Goal: Task Accomplishment & Management: Complete application form

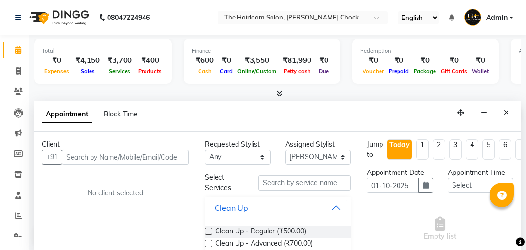
select select "41756"
select select "tentative"
click at [108, 164] on div "Client +91 No client selected" at bounding box center [115, 191] width 163 height 120
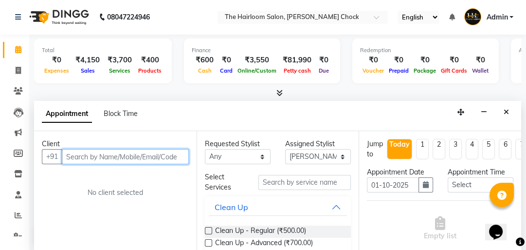
click at [108, 158] on input "text" at bounding box center [125, 156] width 127 height 15
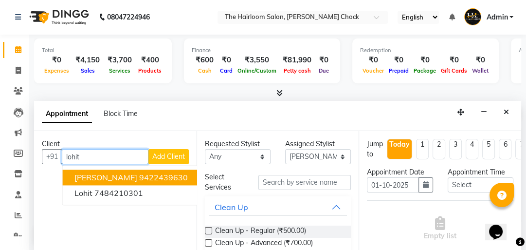
click at [96, 174] on span "[PERSON_NAME]" at bounding box center [106, 177] width 63 height 10
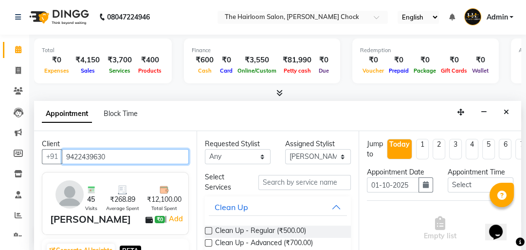
type input "9422439630"
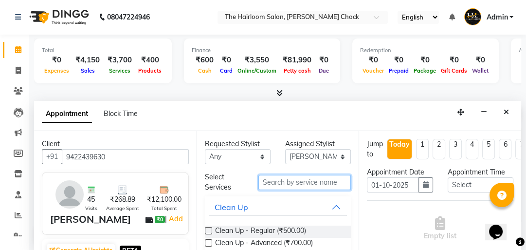
click at [285, 180] on input "text" at bounding box center [305, 182] width 93 height 15
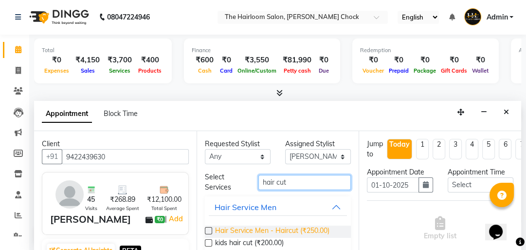
type input "hair cut"
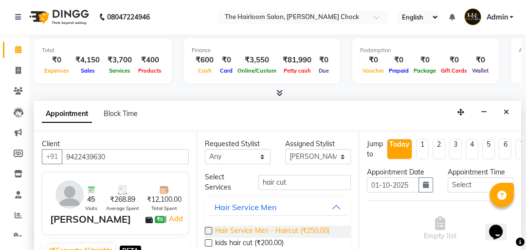
click at [280, 229] on span "Hair Service Men - Haircut (₹250.00)" at bounding box center [272, 231] width 114 height 12
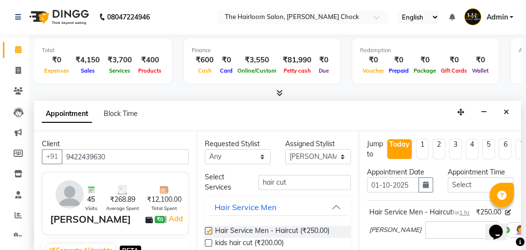
checkbox input "false"
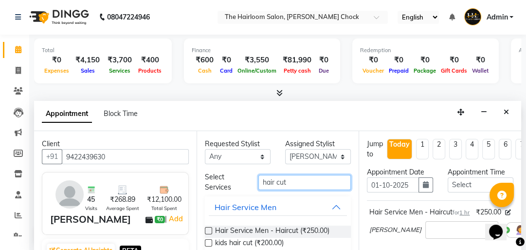
drag, startPoint x: 294, startPoint y: 184, endPoint x: 225, endPoint y: 163, distance: 71.9
click at [225, 163] on div "Requested Stylist Any [PERSON_NAME] [PERSON_NAME] [PERSON_NAME] sir puja [PERSO…" at bounding box center [278, 191] width 163 height 120
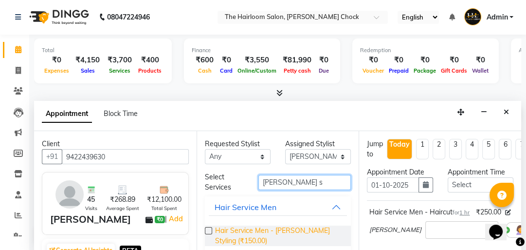
type input "[PERSON_NAME] s"
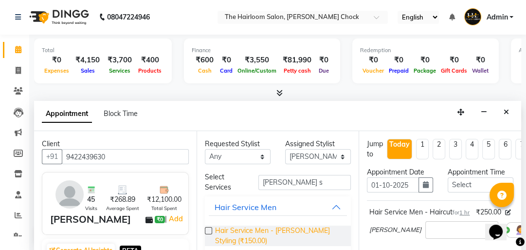
click at [268, 226] on span "Hair Service Men - [PERSON_NAME] Styling (₹150.00)" at bounding box center [279, 235] width 129 height 20
checkbox input "false"
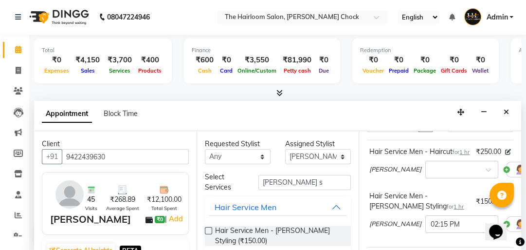
scroll to position [228, 0]
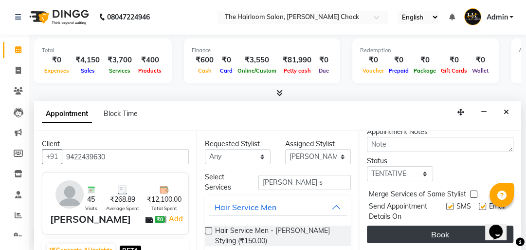
click at [451, 225] on button "Book" at bounding box center [440, 234] width 147 height 18
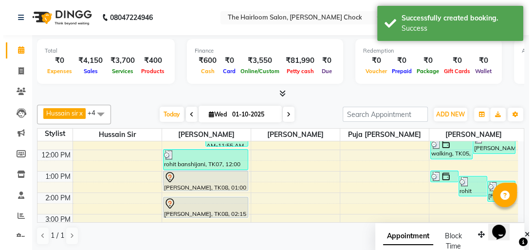
scroll to position [117, 0]
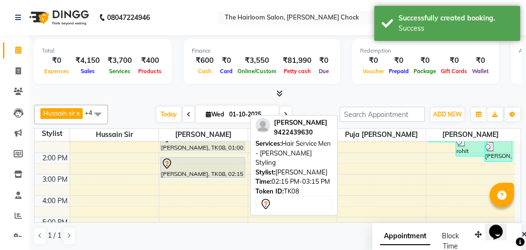
click at [205, 165] on div at bounding box center [202, 164] width 83 height 12
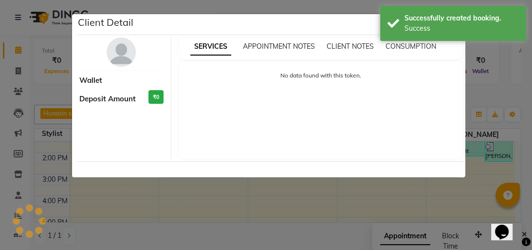
select select "7"
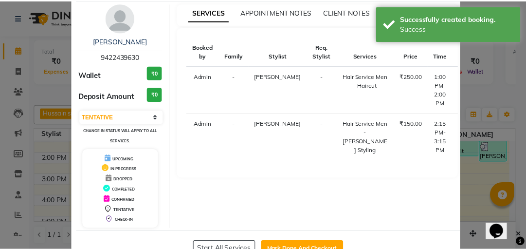
scroll to position [64, 0]
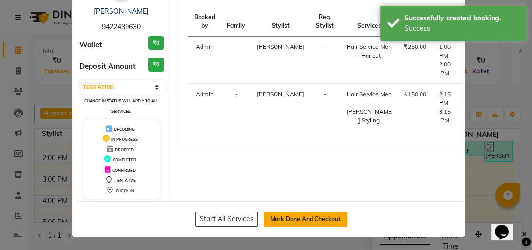
click at [308, 217] on button "Mark Done And Checkout" at bounding box center [305, 219] width 83 height 16
select select "service"
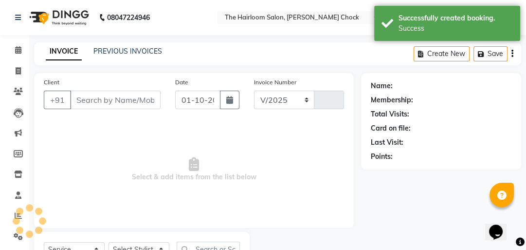
select select "5926"
type input "3995"
type input "9422439630"
select select "41756"
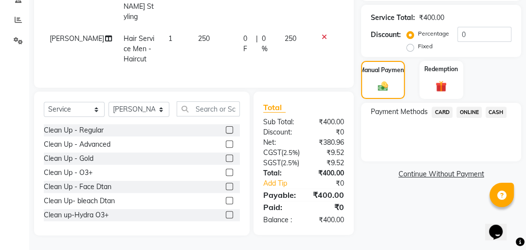
click at [492, 107] on span "CASH" at bounding box center [496, 112] width 21 height 11
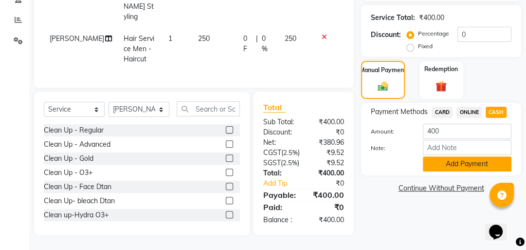
click at [454, 159] on button "Add Payment" at bounding box center [467, 163] width 89 height 15
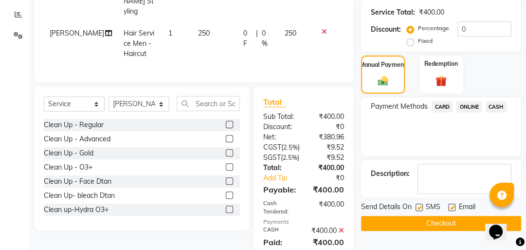
click at [430, 219] on button "Checkout" at bounding box center [441, 223] width 160 height 15
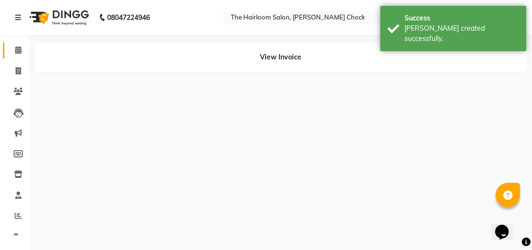
click at [16, 49] on icon at bounding box center [18, 49] width 6 height 7
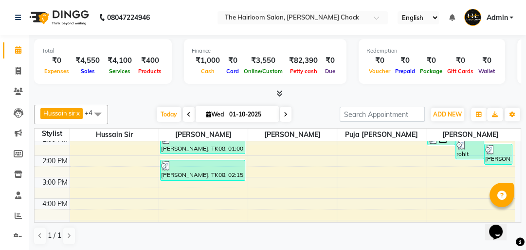
scroll to position [117, 0]
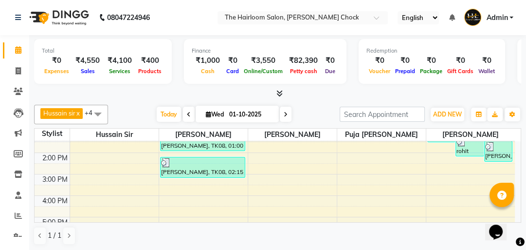
click at [200, 179] on div "8:00 AM 9:00 AM 10:00 AM 11:00 AM 12:00 PM 1:00 PM 2:00 PM 3:00 PM 4:00 PM 5:00…" at bounding box center [275, 195] width 481 height 342
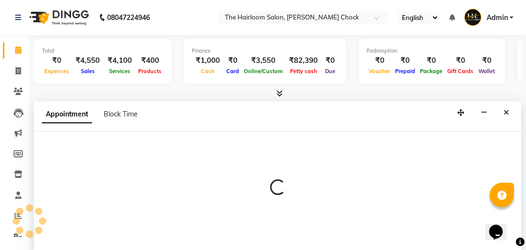
select select "41756"
select select "tentative"
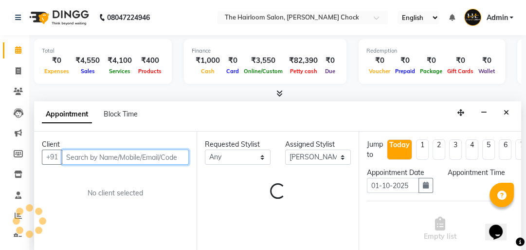
click at [99, 150] on input "text" at bounding box center [125, 157] width 127 height 15
select select "900"
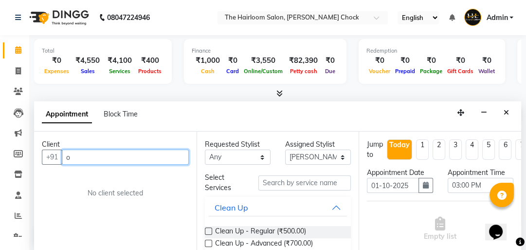
scroll to position [0, 0]
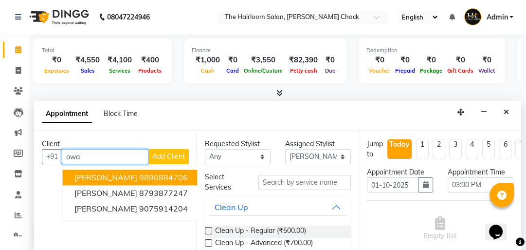
click at [101, 175] on span "[PERSON_NAME]" at bounding box center [106, 177] width 63 height 10
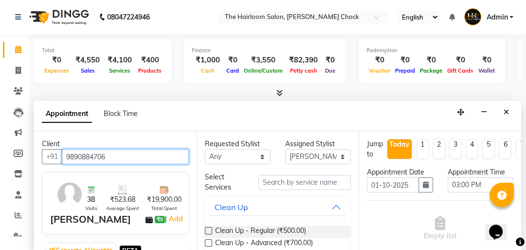
type input "9890884706"
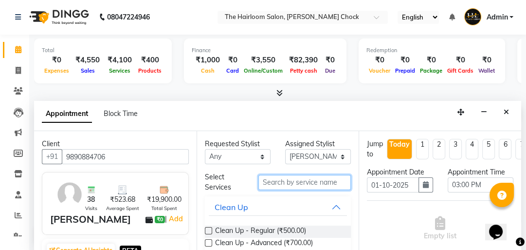
click at [303, 179] on input "text" at bounding box center [305, 182] width 93 height 15
type input "y"
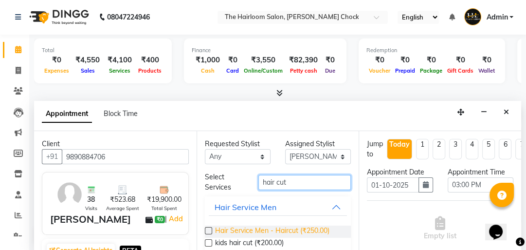
type input "hair cut"
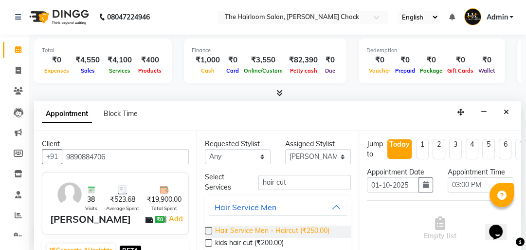
click at [303, 233] on span "Hair Service Men - Haircut (₹250.00)" at bounding box center [272, 231] width 114 height 12
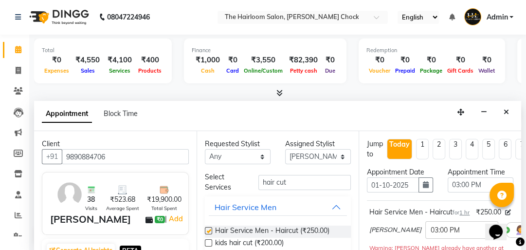
checkbox input "false"
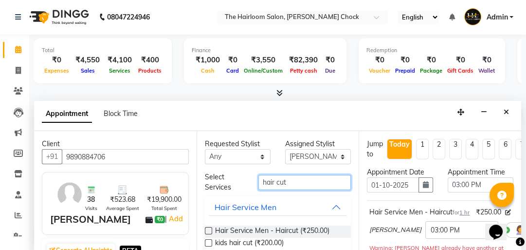
drag, startPoint x: 285, startPoint y: 181, endPoint x: 245, endPoint y: 186, distance: 39.7
click at [245, 186] on div "Select Services hair cut" at bounding box center [278, 182] width 161 height 20
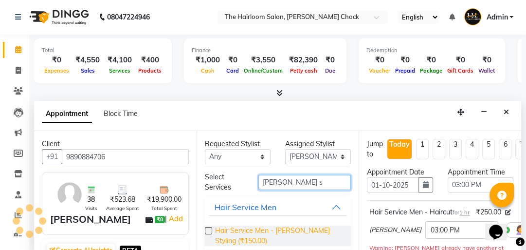
type input "[PERSON_NAME] s"
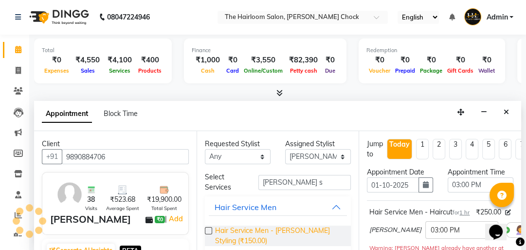
click at [280, 228] on span "Hair Service Men - [PERSON_NAME] Styling (₹150.00)" at bounding box center [279, 235] width 129 height 20
checkbox input "false"
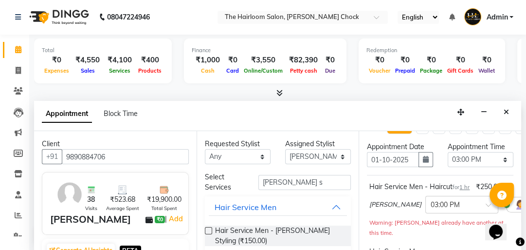
scroll to position [39, 0]
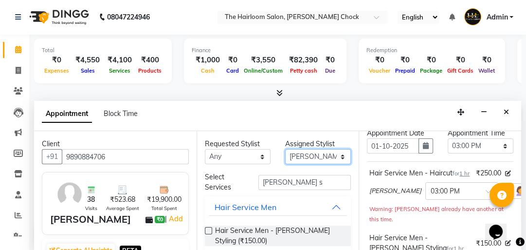
click at [300, 154] on select "Select [PERSON_NAME] [PERSON_NAME] [PERSON_NAME] sir puja [PERSON_NAME] khan" at bounding box center [318, 156] width 66 height 15
select select "88793"
click at [285, 149] on select "Select [PERSON_NAME] [PERSON_NAME] [PERSON_NAME] sir puja [PERSON_NAME] khan" at bounding box center [318, 156] width 66 height 15
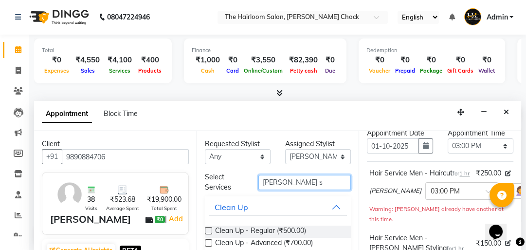
drag, startPoint x: 286, startPoint y: 185, endPoint x: 224, endPoint y: 181, distance: 62.4
click at [225, 183] on div "Select Services [PERSON_NAME] s" at bounding box center [278, 182] width 161 height 20
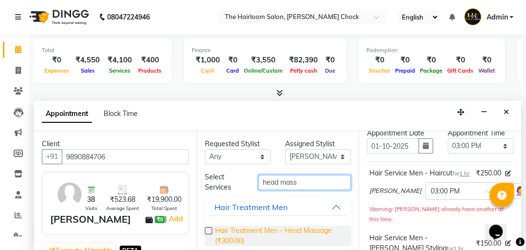
type input "head mass"
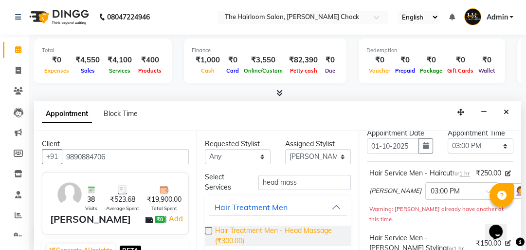
click at [283, 226] on span "Hair Treatment Men - Head Massage (₹300.00)" at bounding box center [279, 235] width 129 height 20
checkbox input "false"
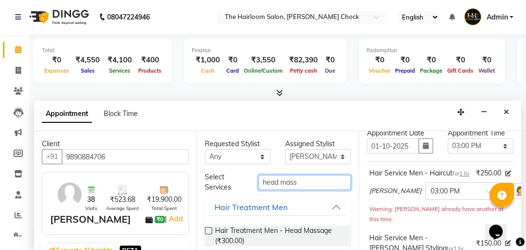
drag, startPoint x: 304, startPoint y: 179, endPoint x: 207, endPoint y: 178, distance: 96.9
click at [208, 180] on div "Select Services head mass" at bounding box center [278, 182] width 161 height 20
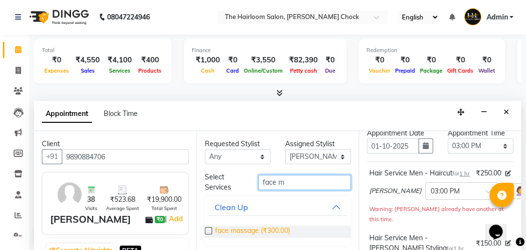
type input "face m"
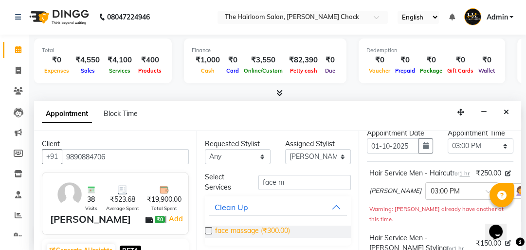
click at [273, 226] on span "face massage (₹300.00)" at bounding box center [252, 231] width 75 height 12
checkbox input "false"
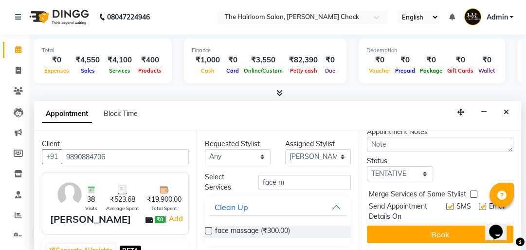
scroll to position [350, 0]
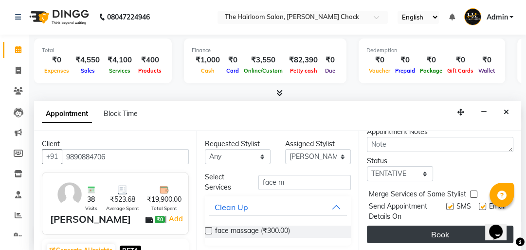
click at [437, 226] on button "Book" at bounding box center [440, 234] width 147 height 18
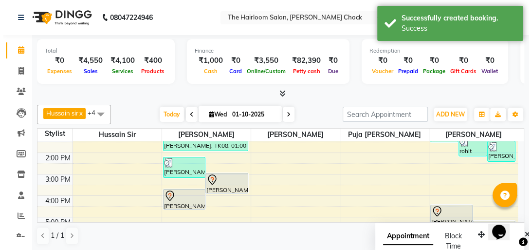
scroll to position [156, 0]
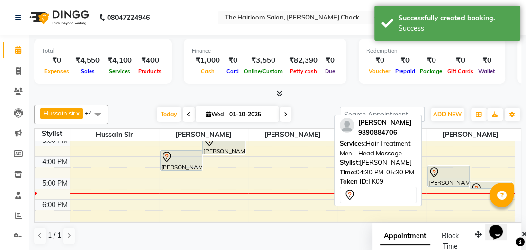
click at [449, 175] on div at bounding box center [449, 173] width 41 height 12
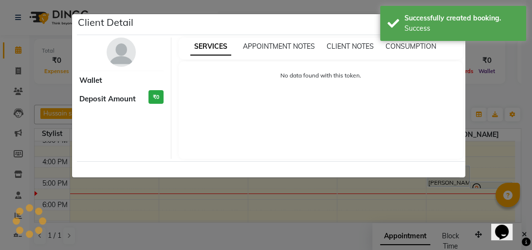
select select "7"
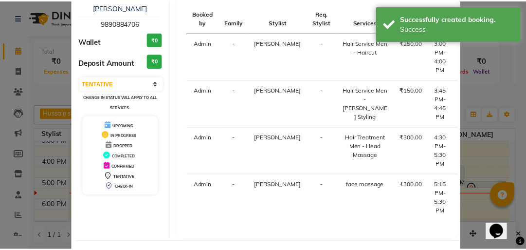
scroll to position [125, 0]
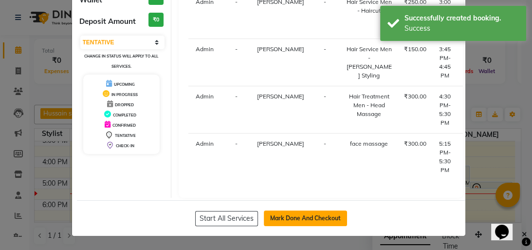
click at [286, 224] on button "Mark Done And Checkout" at bounding box center [305, 218] width 83 height 16
select select "service"
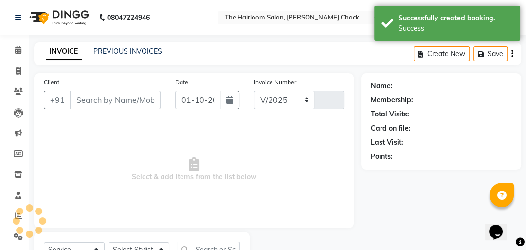
select select "5926"
type input "3996"
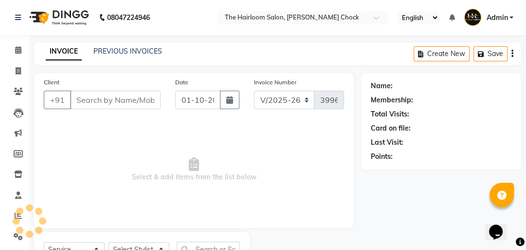
type input "9890884706"
select select "88793"
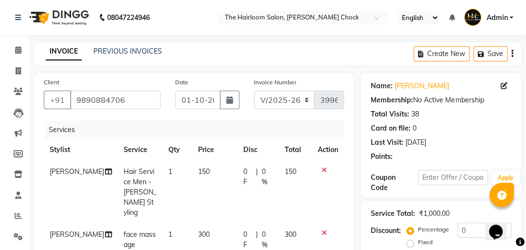
scroll to position [156, 0]
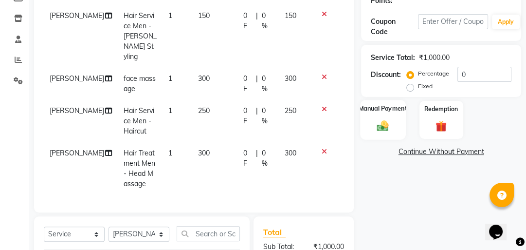
click at [399, 129] on div "Manual Payment" at bounding box center [383, 120] width 45 height 40
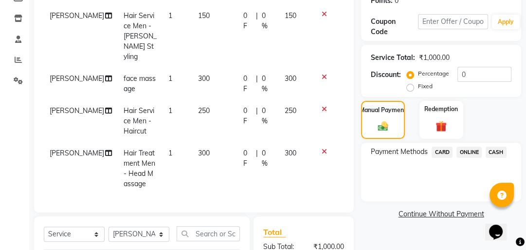
click at [468, 148] on span "ONLINE" at bounding box center [469, 152] width 25 height 11
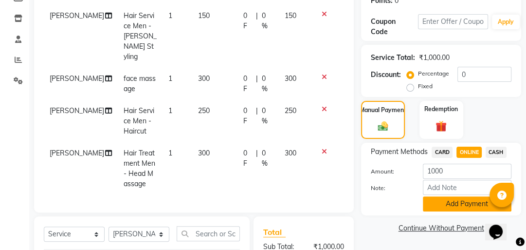
click at [456, 206] on button "Add Payment" at bounding box center [467, 203] width 89 height 15
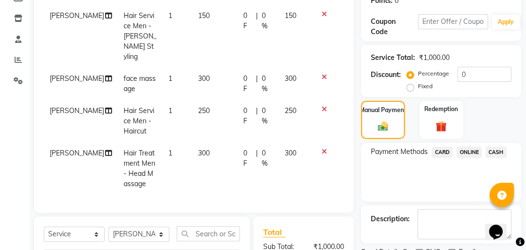
scroll to position [234, 0]
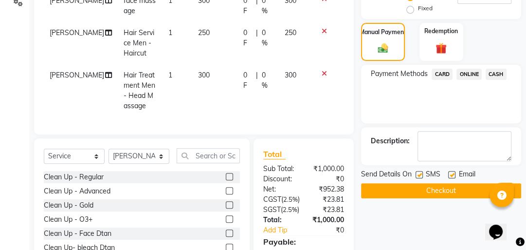
click at [421, 183] on button "Checkout" at bounding box center [441, 190] width 160 height 15
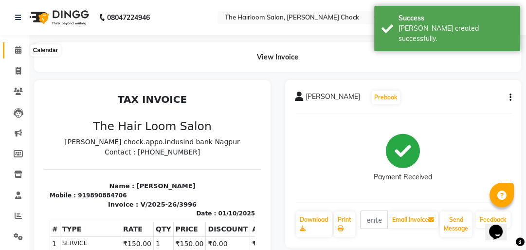
click at [13, 51] on span at bounding box center [18, 50] width 17 height 11
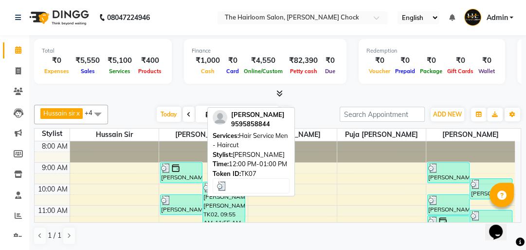
scroll to position [117, 0]
